Goal: Check status

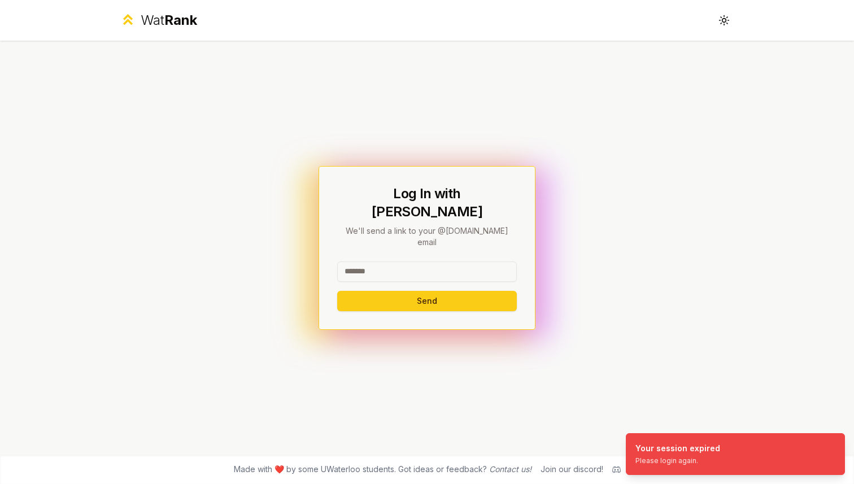
click at [426, 262] on input at bounding box center [427, 272] width 180 height 20
click at [428, 291] on button "Send" at bounding box center [427, 301] width 180 height 20
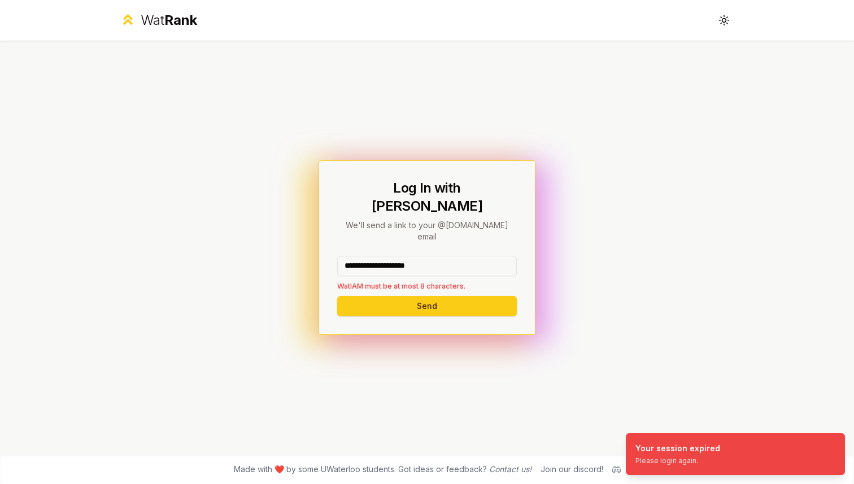
drag, startPoint x: 446, startPoint y: 255, endPoint x: 378, endPoint y: 254, distance: 67.8
click at [378, 256] on input "**********" at bounding box center [427, 266] width 180 height 20
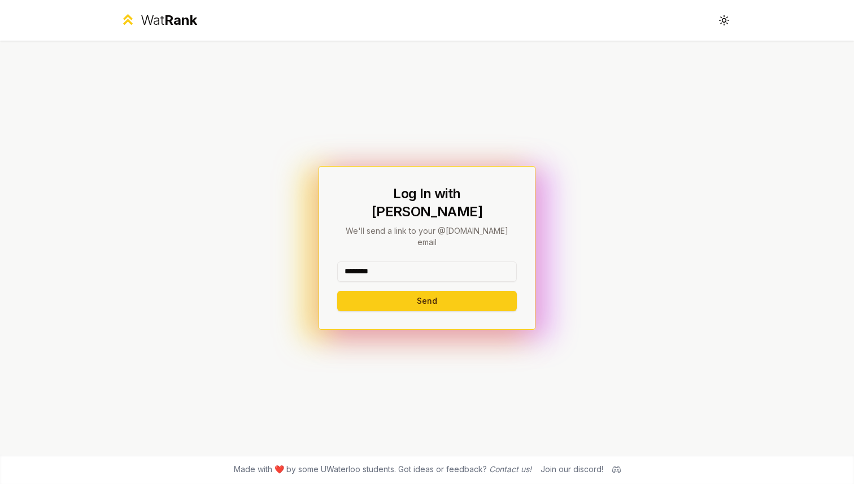
type input "********"
click at [337, 291] on button "Send" at bounding box center [427, 301] width 180 height 20
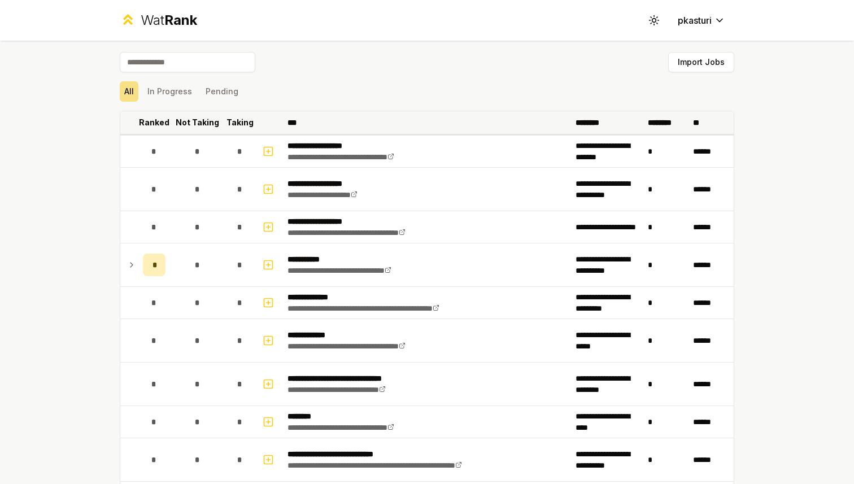
click at [156, 120] on p "Ranked" at bounding box center [154, 122] width 31 height 11
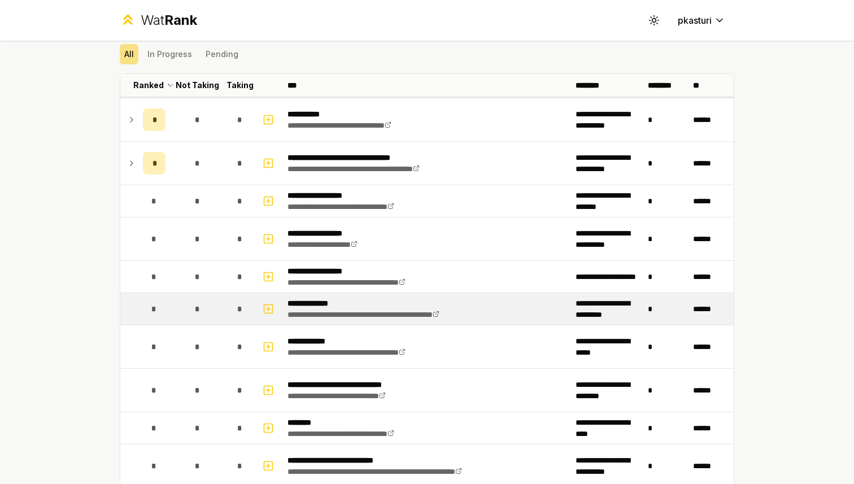
scroll to position [41, 0]
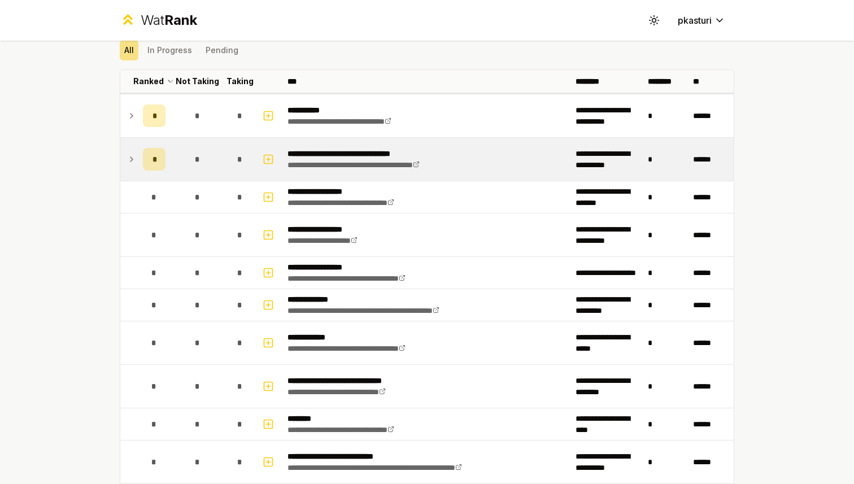
click at [128, 154] on icon at bounding box center [131, 160] width 9 height 14
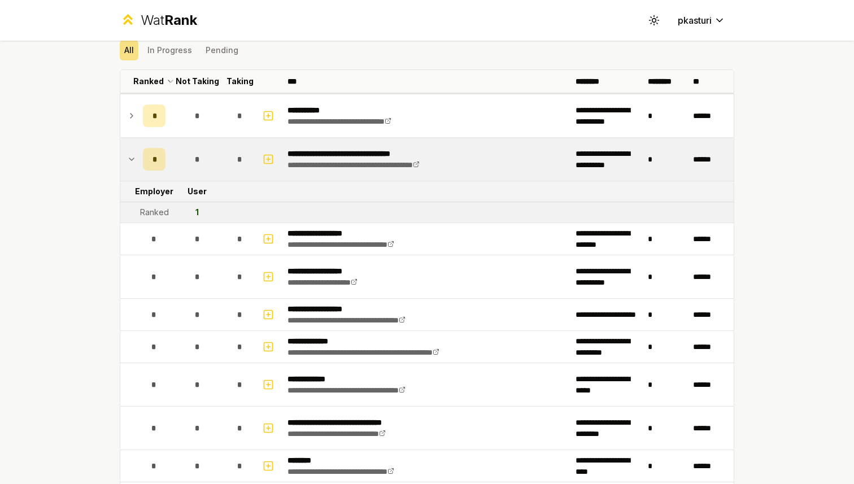
click at [128, 154] on icon at bounding box center [131, 160] width 9 height 14
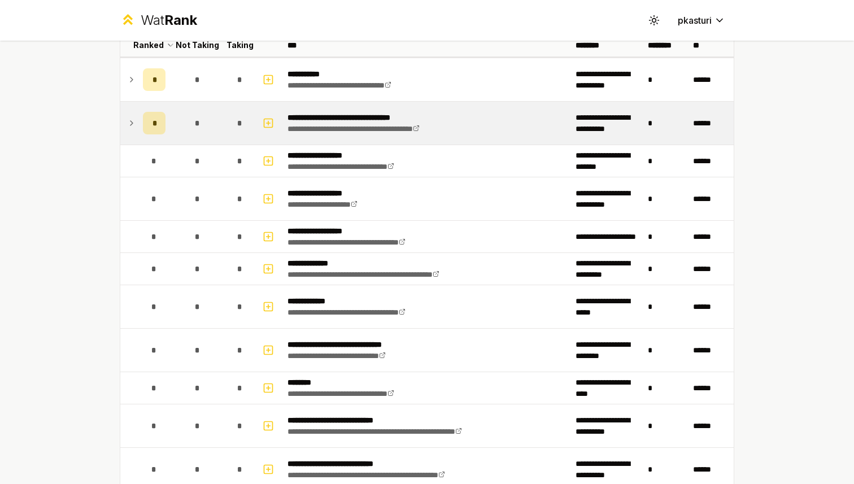
scroll to position [0, 0]
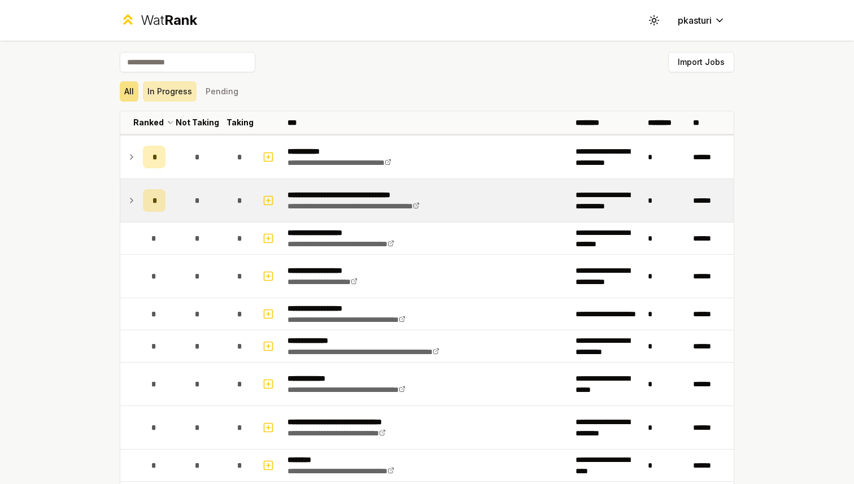
click at [169, 87] on button "In Progress" at bounding box center [170, 91] width 54 height 20
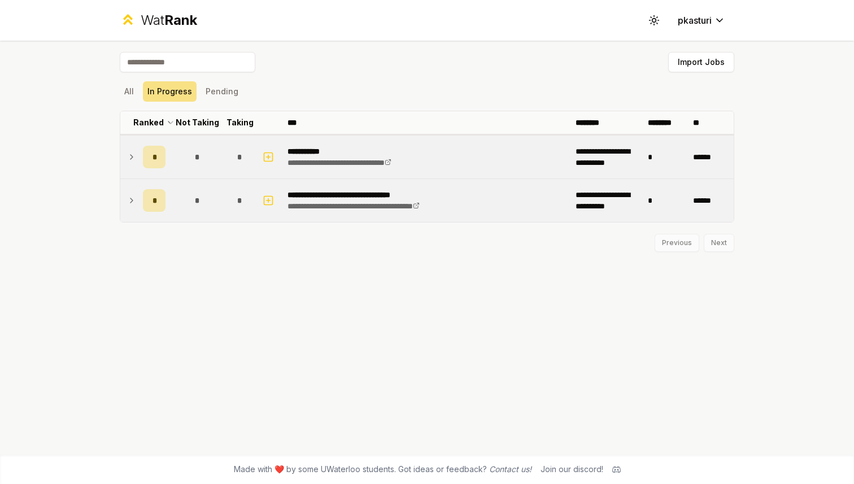
click at [156, 158] on div "*" at bounding box center [154, 157] width 23 height 23
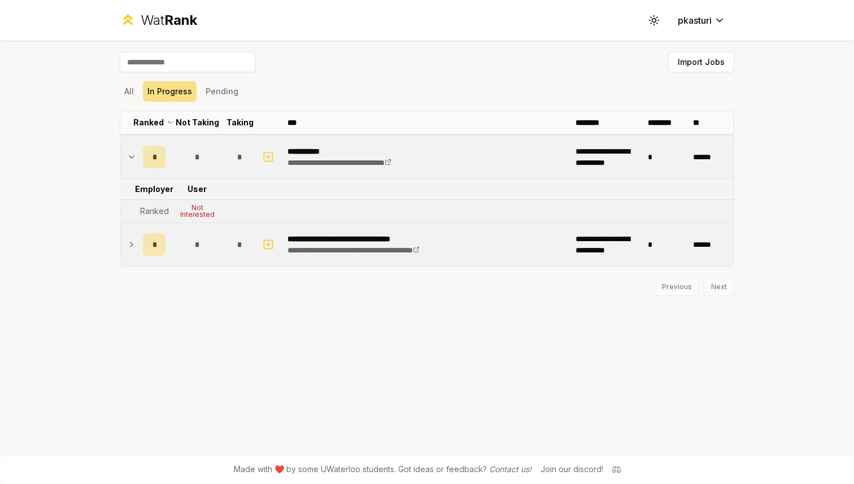
click at [156, 158] on div "*" at bounding box center [154, 157] width 23 height 23
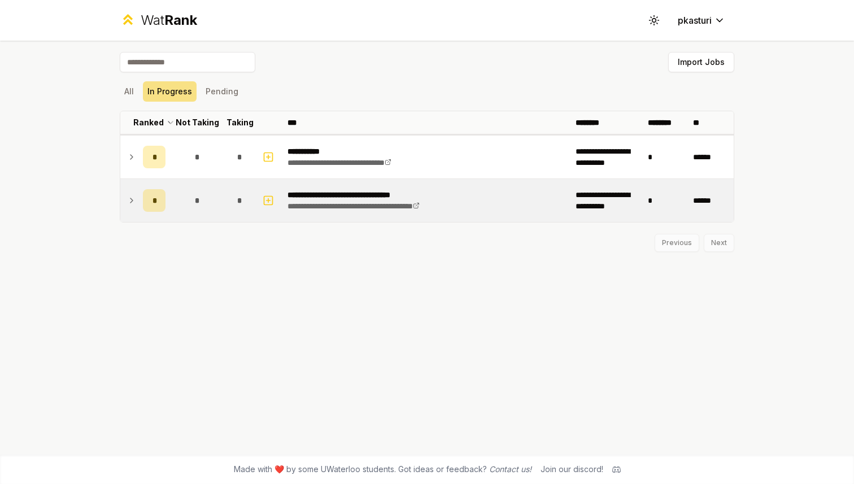
click at [154, 191] on div "*" at bounding box center [154, 200] width 23 height 23
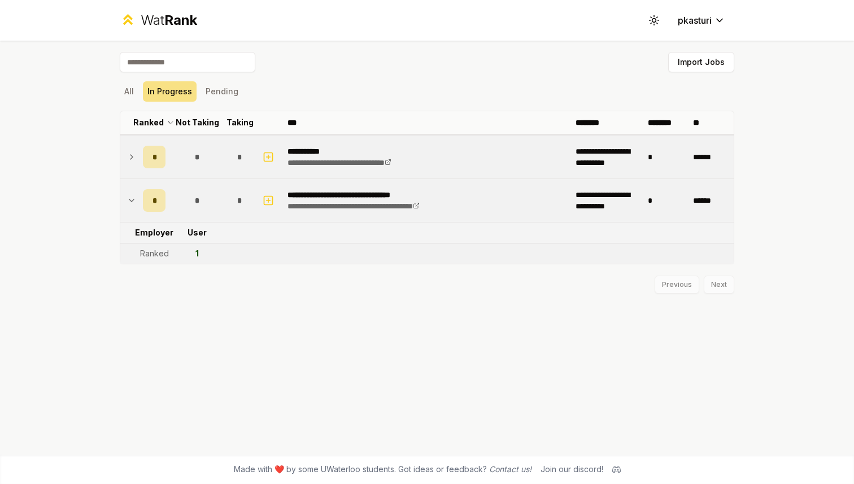
click at [157, 160] on div "*" at bounding box center [154, 157] width 23 height 23
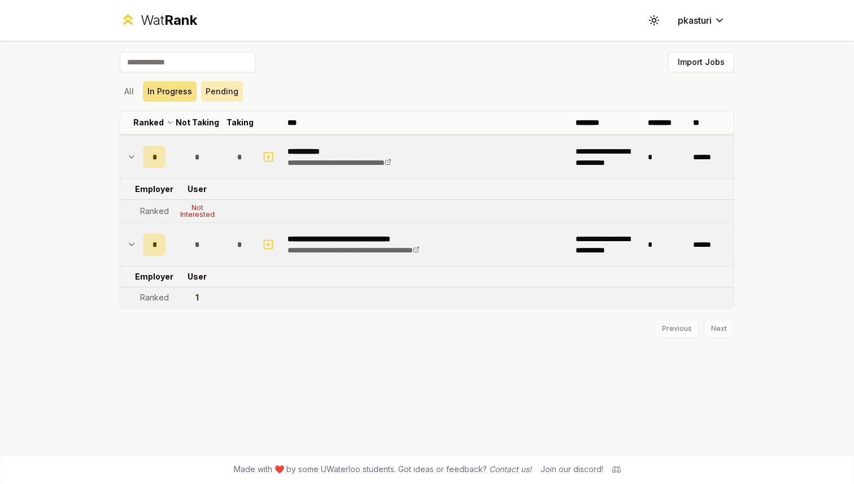
click at [214, 94] on button "Pending" at bounding box center [222, 91] width 42 height 20
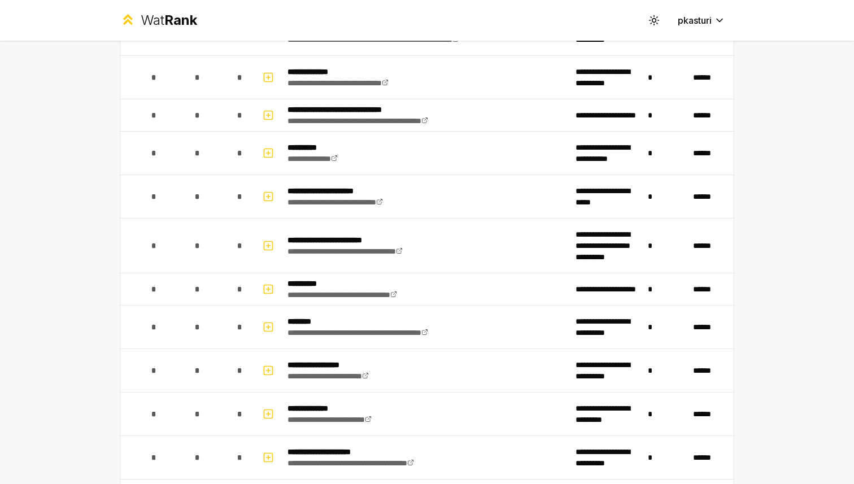
scroll to position [1846, 0]
